Goal: Task Accomplishment & Management: Use online tool/utility

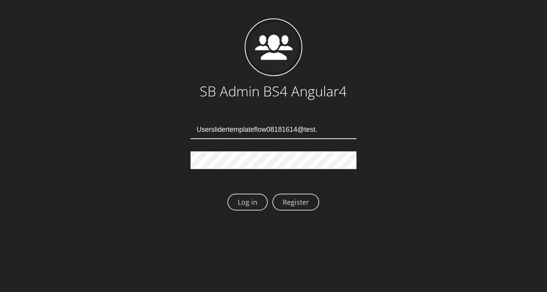
type input "[EMAIL_ADDRESS][DOMAIN_NAME]"
type input "Userslidertemplateflow08181618@test.qa"
